Goal: Task Accomplishment & Management: Manage account settings

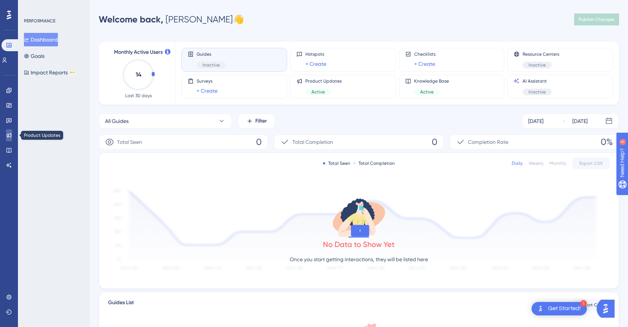
click at [12, 133] on icon at bounding box center [9, 135] width 6 height 6
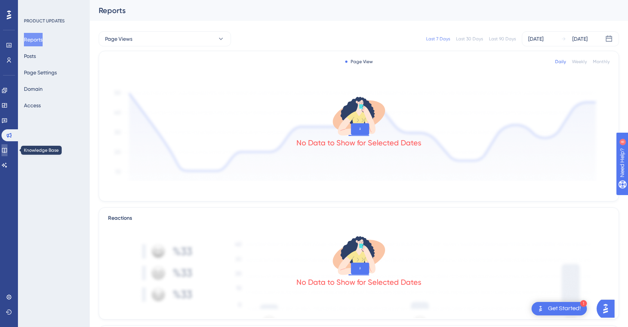
click at [7, 153] on link at bounding box center [4, 150] width 6 height 12
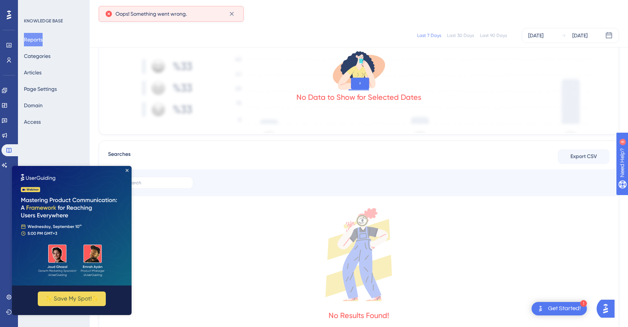
scroll to position [248, 0]
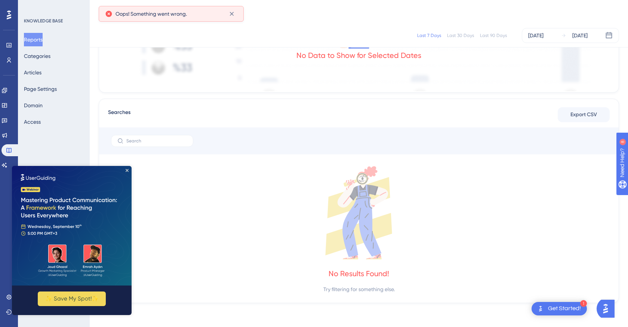
click at [125, 173] on img at bounding box center [72, 226] width 120 height 120
click at [128, 171] on icon "Close Preview" at bounding box center [127, 170] width 3 height 3
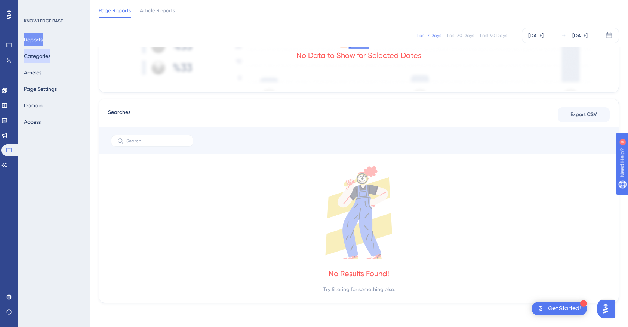
click at [46, 56] on button "Categories" at bounding box center [37, 55] width 27 height 13
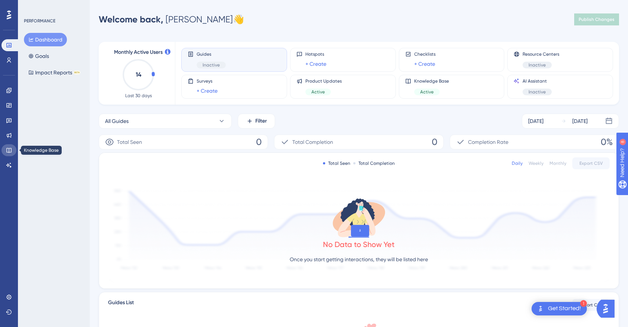
click at [10, 152] on icon at bounding box center [9, 150] width 6 height 6
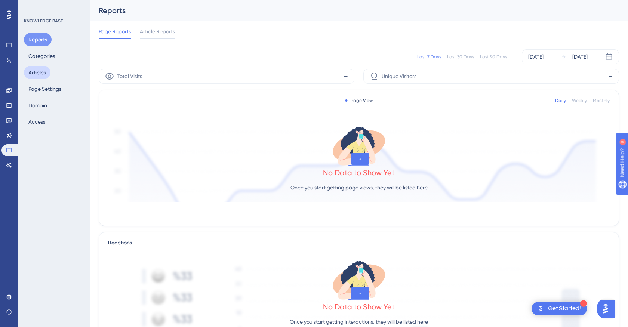
click at [48, 75] on button "Articles" at bounding box center [37, 72] width 27 height 13
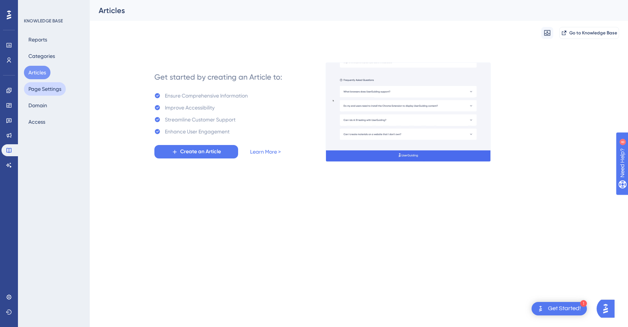
click at [49, 86] on button "Page Settings" at bounding box center [45, 88] width 42 height 13
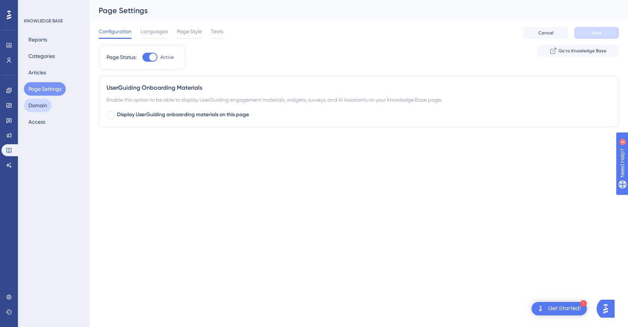
click at [47, 102] on button "Domain" at bounding box center [38, 105] width 28 height 13
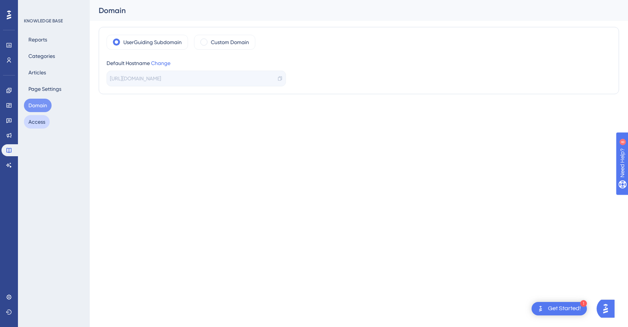
click at [42, 124] on button "Access" at bounding box center [37, 121] width 26 height 13
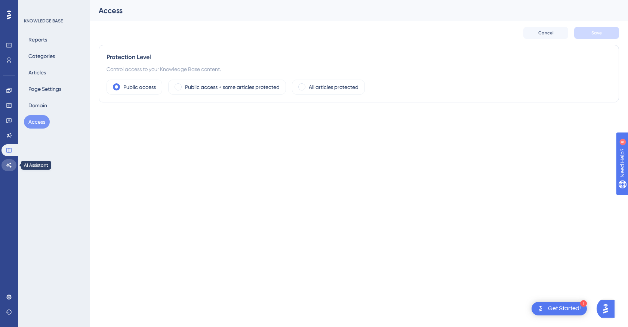
click at [12, 165] on link at bounding box center [8, 165] width 15 height 12
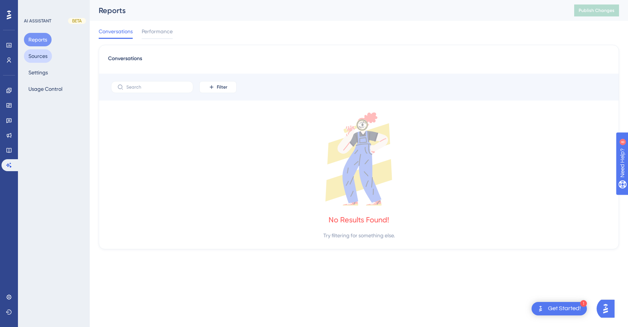
click at [42, 55] on button "Sources" at bounding box center [38, 55] width 28 height 13
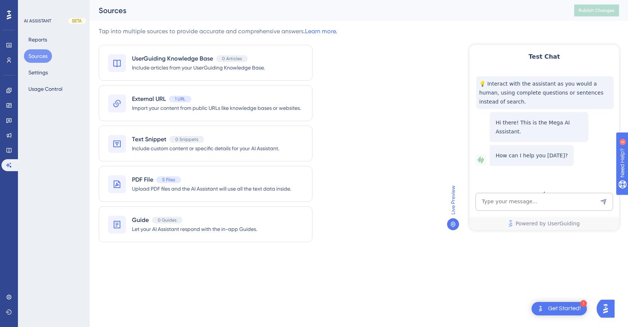
click at [392, 233] on div "Tap into multiple sources to provide accurate and comprehensive answers. Learn …" at bounding box center [359, 139] width 520 height 224
click at [196, 188] on span "Upload PDF files and the AI Assistant will use all the text data inside." at bounding box center [211, 188] width 159 height 9
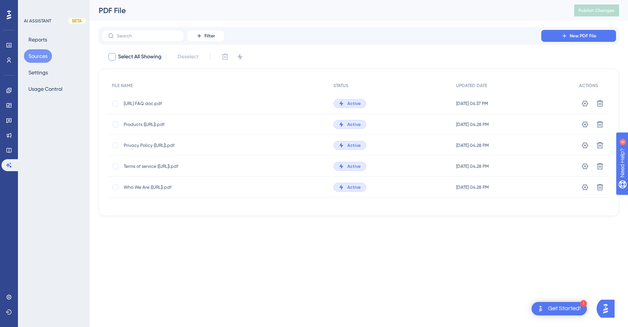
click at [112, 54] on div at bounding box center [111, 56] width 7 height 7
checkbox input "true"
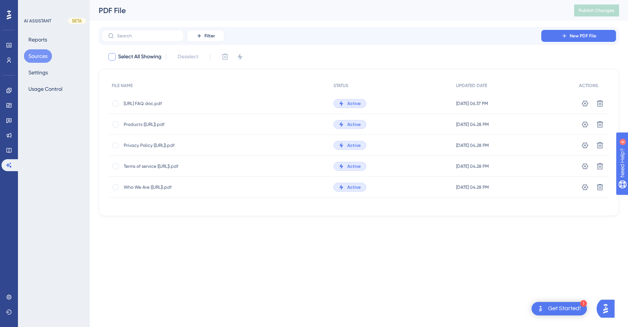
checkbox input "true"
click at [111, 56] on icon at bounding box center [112, 57] width 4 height 6
checkbox input "false"
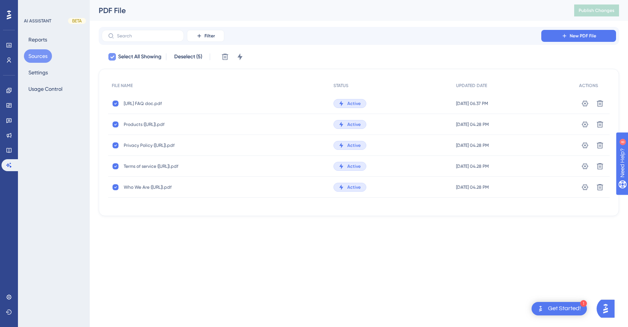
checkbox input "false"
click at [137, 106] on span "[URL] FAQ doc.pdf" at bounding box center [184, 104] width 120 height 6
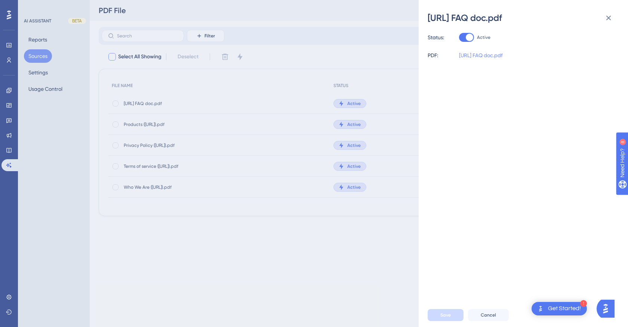
click at [482, 55] on link "[URL] FAQ doc.pdf" at bounding box center [481, 55] width 44 height 9
click at [190, 121] on div "[URL] FAQ doc.pdf Status: Active PDF: [URL] FAQ doc.pdf Save Cancel" at bounding box center [314, 163] width 628 height 327
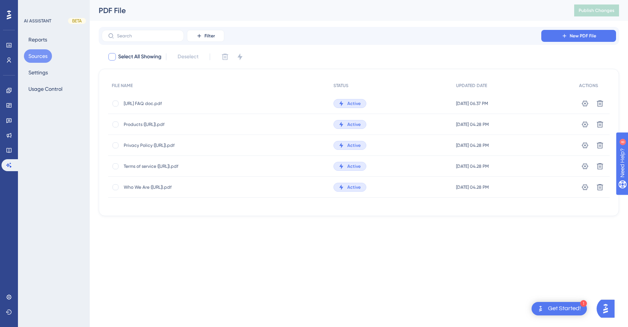
click at [157, 122] on span "Products ([URL]).pdf" at bounding box center [184, 124] width 120 height 6
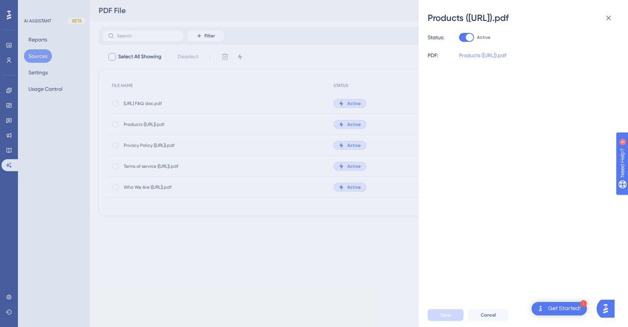
click at [489, 57] on link "Products ([URL]).pdf" at bounding box center [482, 55] width 47 height 9
click at [328, 130] on div "Products ([URL]).pdf Status: Active PDF: Products ([URL]).pdf Save Cancel" at bounding box center [314, 163] width 628 height 327
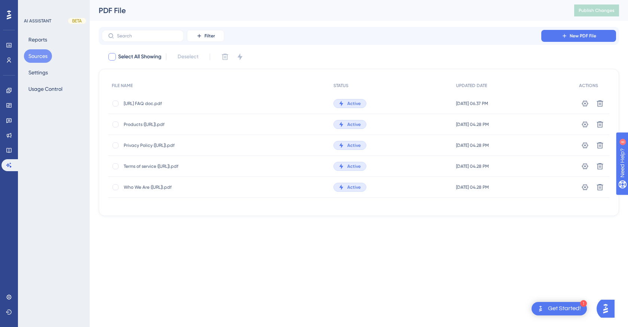
click at [166, 145] on span "Privacy Policy ([URL]).pdf" at bounding box center [184, 145] width 120 height 6
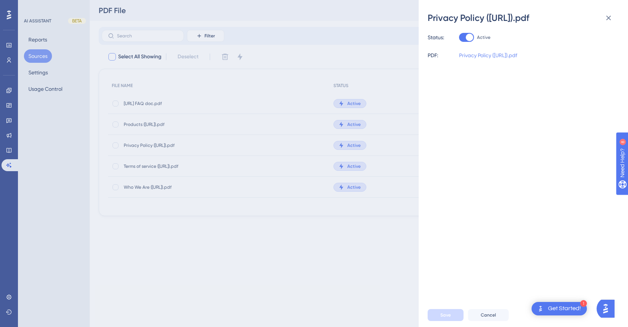
click at [488, 57] on link "Privacy Policy ([URL]).pdf" at bounding box center [488, 55] width 58 height 9
click at [483, 58] on link "Privacy Policy ([URL]).pdf" at bounding box center [488, 55] width 58 height 9
click at [230, 138] on div "Privacy Policy ([URL]).pdf Status: Active PDF: Privacy Policy ([URL]).pdf Save …" at bounding box center [314, 163] width 628 height 327
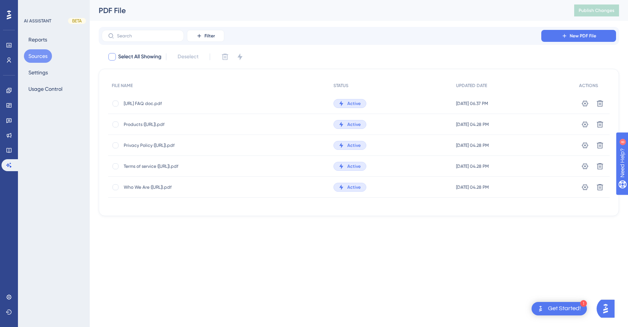
click at [153, 166] on span "Terms of service ([URL]).pdf" at bounding box center [184, 166] width 120 height 6
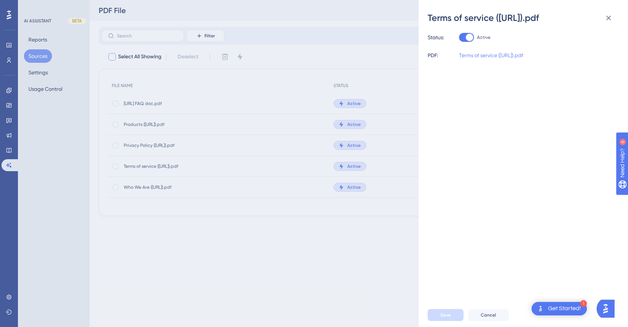
click at [509, 56] on link "Terms of service ([URL]).pdf" at bounding box center [491, 55] width 64 height 9
click at [509, 55] on link "Terms of service ([URL]).pdf" at bounding box center [491, 55] width 64 height 9
click at [150, 186] on div "Terms of service ([URL]).pdf Status: Active PDF: Terms of service ([URL]).pdf S…" at bounding box center [314, 163] width 628 height 327
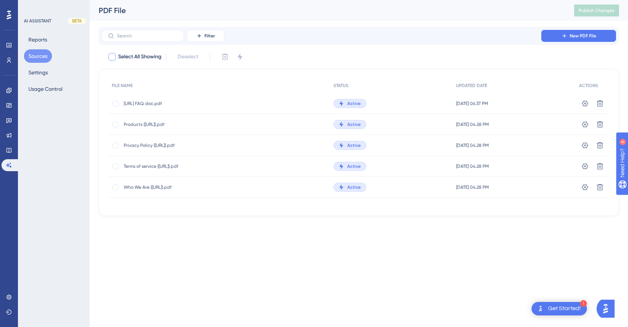
click at [139, 185] on span "Who We Are ([URL]).pdf" at bounding box center [184, 187] width 120 height 6
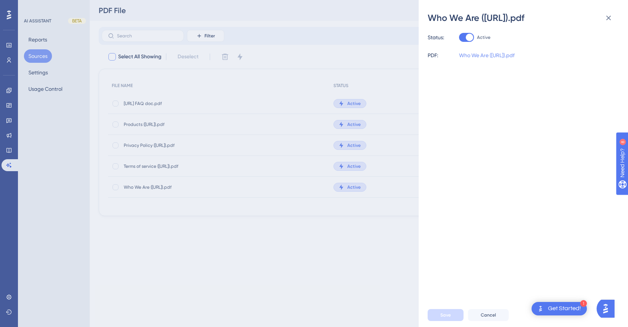
click at [493, 55] on link "Who We Are ([URL]).pdf" at bounding box center [487, 55] width 56 height 9
click at [358, 50] on div "Who We Are ([URL]).pdf Status: Active PDF: Who We Are ([URL]).pdf Save Cancel" at bounding box center [314, 163] width 628 height 327
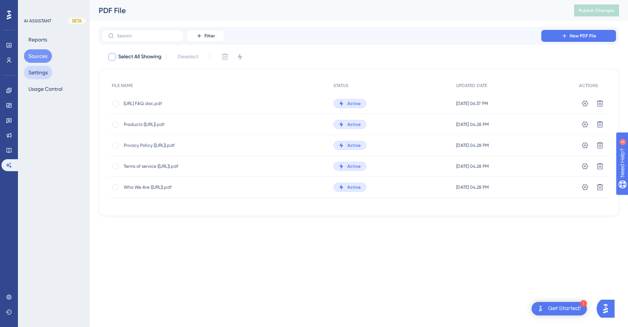
click at [44, 72] on button "Settings" at bounding box center [38, 72] width 28 height 13
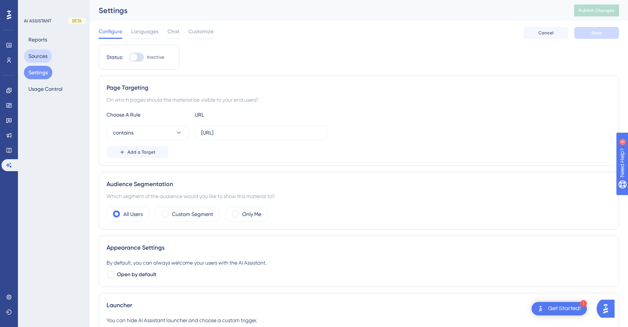
click at [42, 55] on button "Sources" at bounding box center [38, 55] width 28 height 13
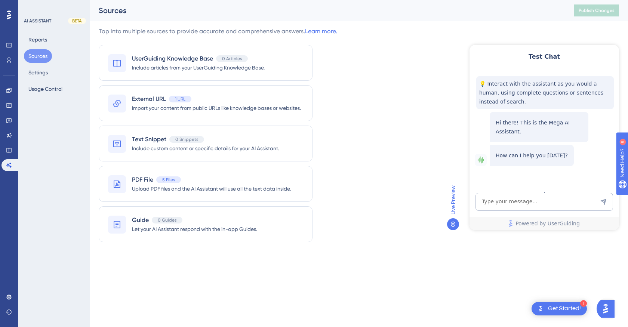
click at [330, 175] on div "UserGuiding Knowledge Base 0 Articles Include articles from your UserGuiding Kn…" at bounding box center [218, 143] width 238 height 197
click at [323, 154] on div "UserGuiding Knowledge Base 0 Articles Include articles from your UserGuiding Kn…" at bounding box center [218, 143] width 238 height 197
click at [9, 154] on link at bounding box center [8, 150] width 15 height 12
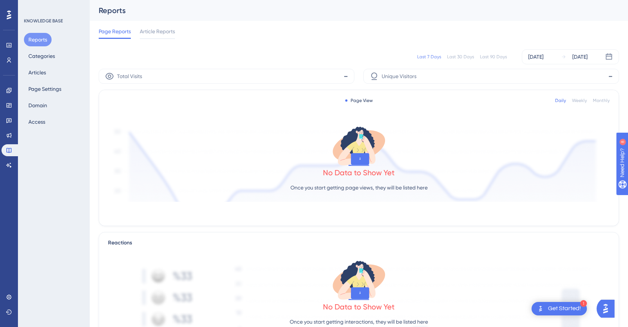
click at [8, 142] on div "Engagement Widgets Feedback Product Updates Knowledge Base AI Assistant" at bounding box center [8, 127] width 15 height 87
click at [9, 138] on icon at bounding box center [9, 135] width 6 height 6
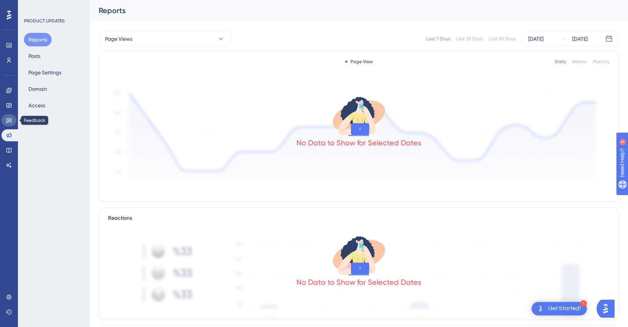
click at [8, 117] on link at bounding box center [8, 120] width 15 height 12
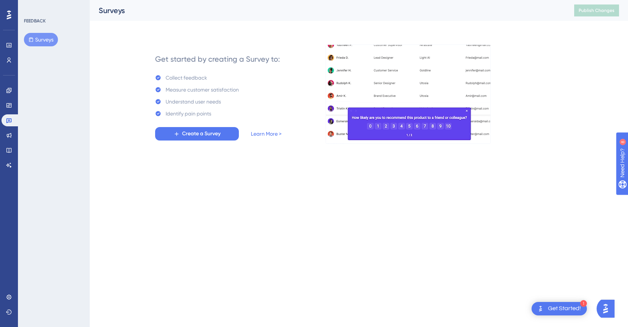
click at [8, 98] on div "Engagement Widgets Feedback Product Updates Knowledge Base AI Assistant" at bounding box center [8, 127] width 15 height 87
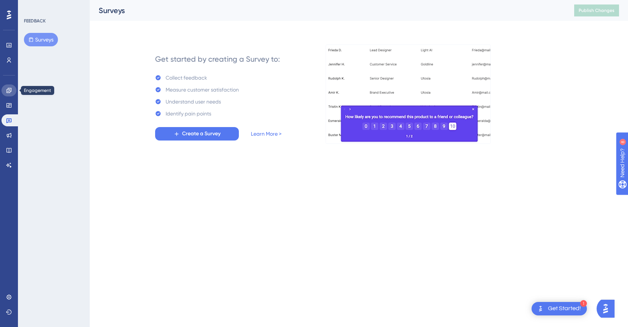
click at [8, 90] on icon at bounding box center [9, 90] width 6 height 6
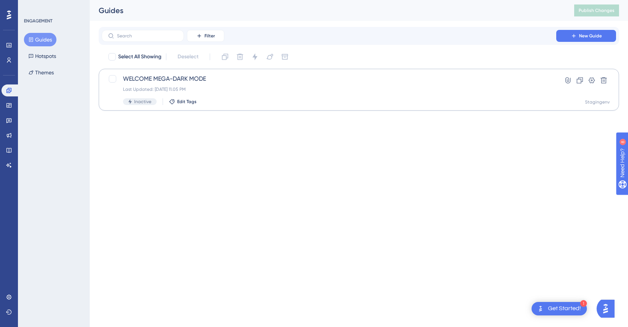
click at [167, 72] on div "WELCOME MEGA-DARK MODE Last Updated: [DATE] 11.05 PM Inactive Edit Tags Hyperli…" at bounding box center [359, 90] width 520 height 42
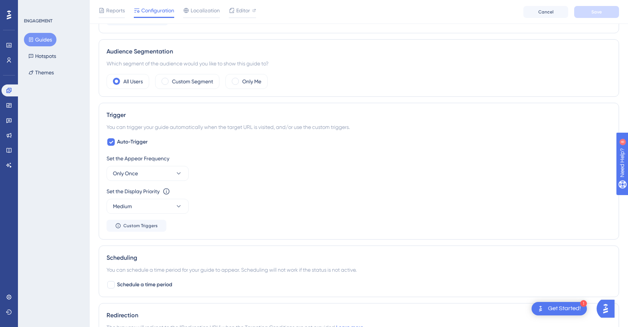
scroll to position [362, 0]
